Goal: Book appointment/travel/reservation

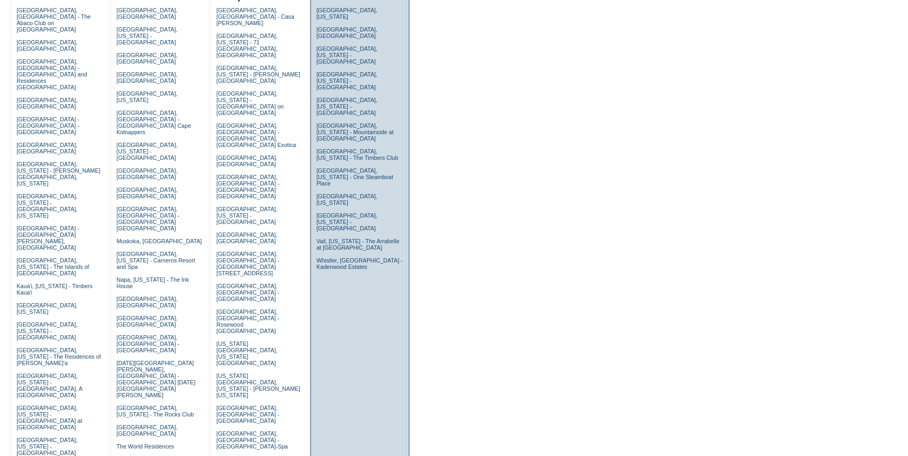
scroll to position [107, 0]
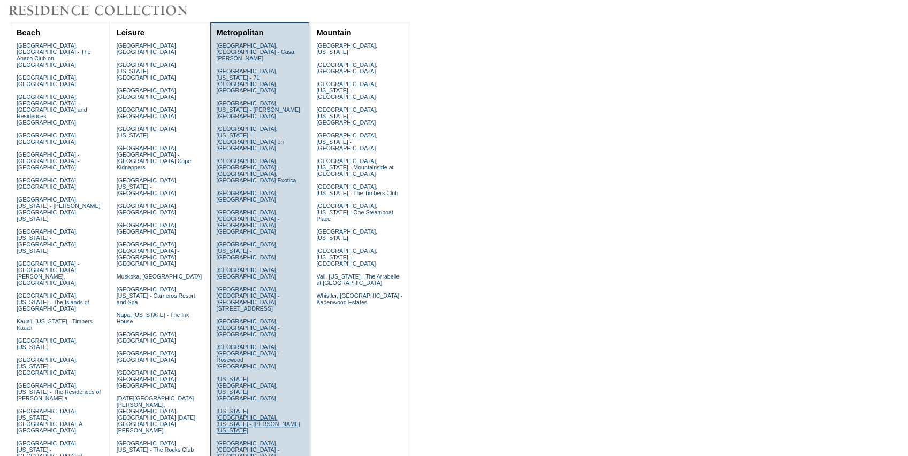
click at [246, 408] on link "New York City, New York - Trump New York" at bounding box center [258, 421] width 84 height 26
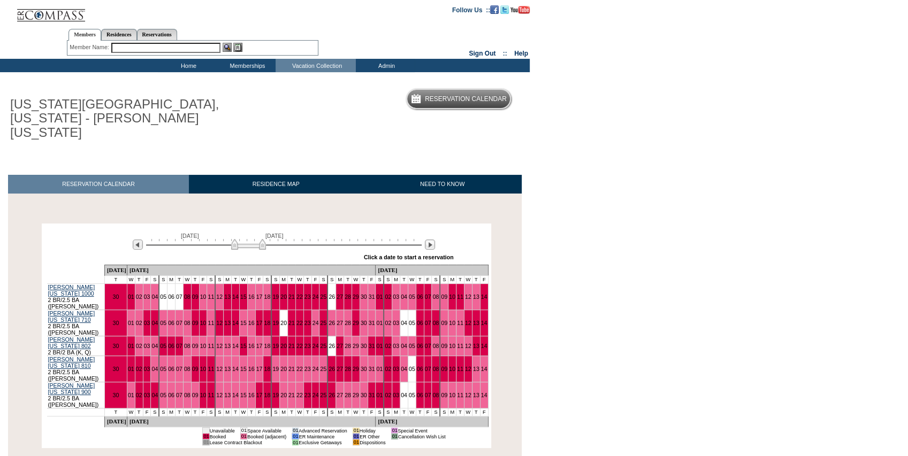
click at [242, 239] on img at bounding box center [248, 244] width 35 height 11
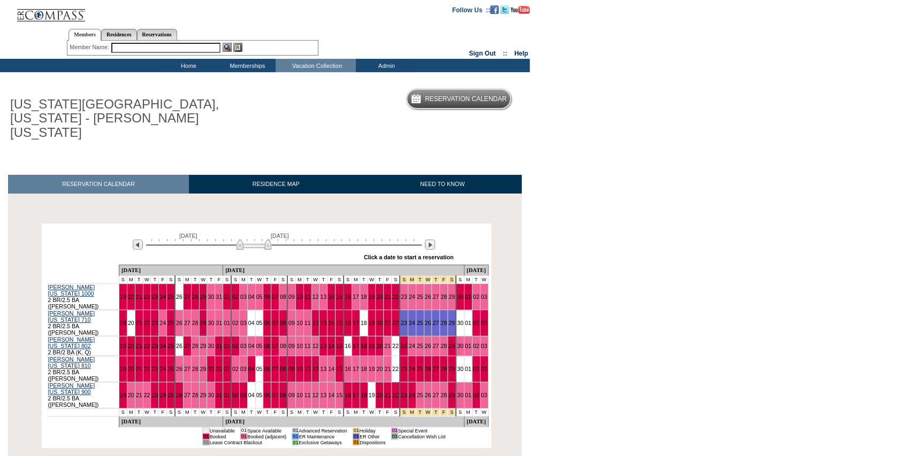
drag, startPoint x: 242, startPoint y: 231, endPoint x: 248, endPoint y: 233, distance: 6.3
click at [248, 239] on img at bounding box center [253, 244] width 35 height 11
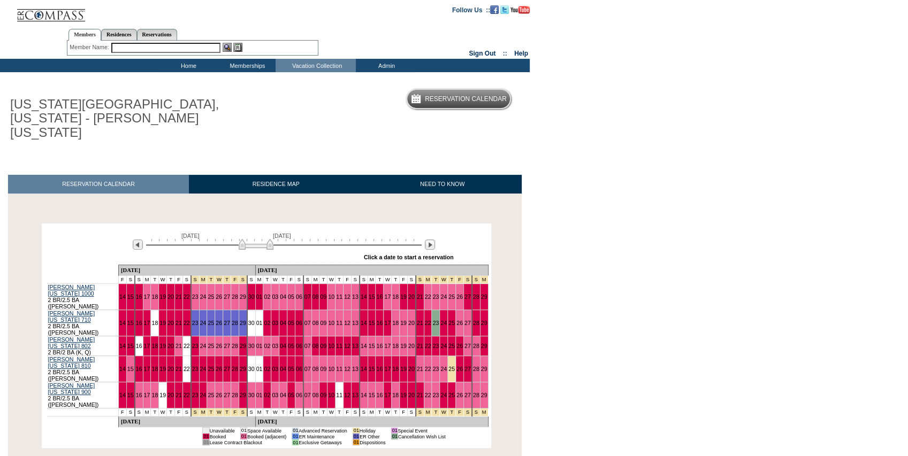
click at [249, 239] on img at bounding box center [256, 244] width 35 height 11
